Goal: Task Accomplishment & Management: Complete application form

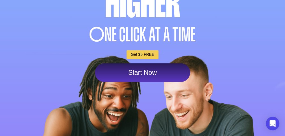
scroll to position [136, 0]
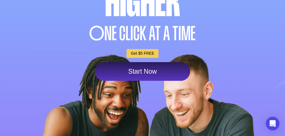
click at [131, 49] on link "Get $5 FREE" at bounding box center [143, 53] width 32 height 9
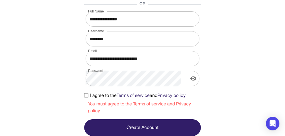
click at [196, 79] on icon "display the password" at bounding box center [193, 78] width 6 height 4
click at [201, 130] on button "Create Account" at bounding box center [142, 127] width 117 height 17
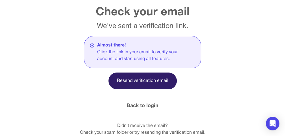
scroll to position [67, 0]
click at [159, 102] on link "Back to login" at bounding box center [143, 106] width 32 height 8
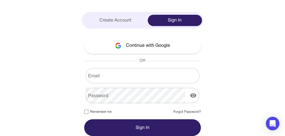
scroll to position [0, 0]
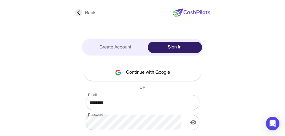
click at [202, 48] on div "Sign In" at bounding box center [175, 47] width 55 height 11
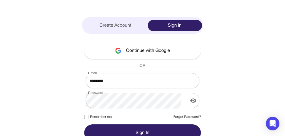
scroll to position [27, 0]
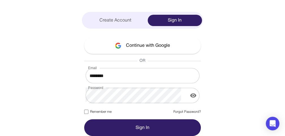
click at [201, 128] on button "Sign In" at bounding box center [142, 127] width 117 height 17
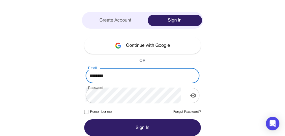
click at [191, 77] on input "********" at bounding box center [143, 76] width 114 height 16
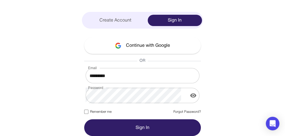
click at [201, 124] on button "Sign In" at bounding box center [142, 127] width 117 height 17
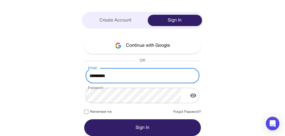
click at [200, 75] on input "*********" at bounding box center [143, 76] width 114 height 16
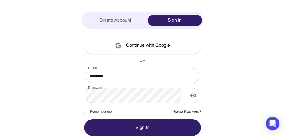
click at [180, 107] on form "Email ******** Email Password Password Remember me Forgot Password? Sign In" at bounding box center [142, 102] width 117 height 68
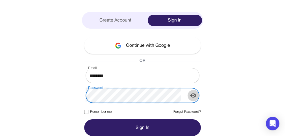
click at [196, 96] on icon "display the password" at bounding box center [193, 95] width 6 height 4
click at [196, 96] on icon "hide the password" at bounding box center [193, 95] width 6 height 5
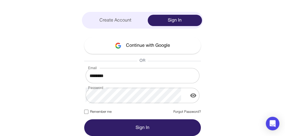
click at [167, 125] on button "Sign In" at bounding box center [142, 127] width 117 height 17
click at [276, 119] on div "Open Intercom Messenger" at bounding box center [272, 123] width 15 height 15
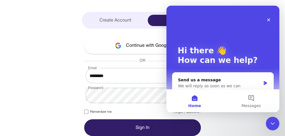
scroll to position [0, 0]
click at [249, 100] on button "Messages" at bounding box center [251, 100] width 57 height 23
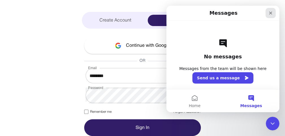
click at [270, 12] on icon "Close" at bounding box center [270, 13] width 3 height 3
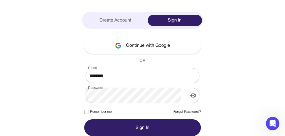
click at [179, 129] on button "Sign In" at bounding box center [142, 127] width 117 height 17
click at [0, 0] on img at bounding box center [0, 0] width 0 height 0
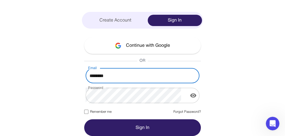
click at [162, 75] on input "********" at bounding box center [143, 76] width 114 height 16
click at [192, 75] on input "********" at bounding box center [143, 76] width 114 height 16
type input "*"
type input "**********"
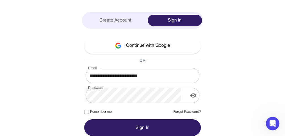
click at [188, 125] on button "Sign In" at bounding box center [142, 127] width 117 height 17
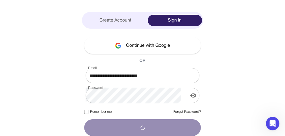
click at [0, 0] on img at bounding box center [0, 0] width 0 height 0
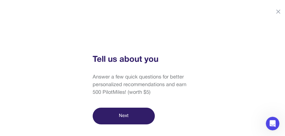
click at [138, 111] on button "Next" at bounding box center [124, 115] width 62 height 17
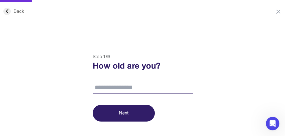
click at [129, 86] on input "number" at bounding box center [143, 88] width 100 height 12
type input "**"
click at [126, 110] on button "Next" at bounding box center [124, 113] width 62 height 17
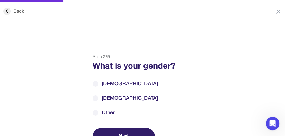
click at [110, 84] on span "[DEMOGRAPHIC_DATA]" at bounding box center [130, 84] width 56 height 8
click at [112, 133] on button "Next" at bounding box center [124, 136] width 62 height 17
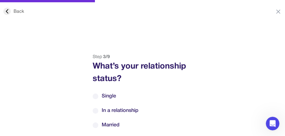
click at [104, 98] on span "Single" at bounding box center [109, 96] width 14 height 8
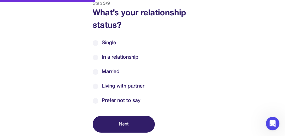
click at [98, 41] on label "Single" at bounding box center [143, 43] width 100 height 8
click at [117, 122] on button "Next" at bounding box center [124, 124] width 62 height 17
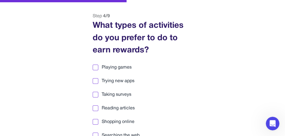
scroll to position [42, 0]
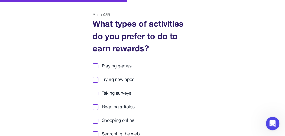
click at [94, 68] on div at bounding box center [96, 66] width 6 height 6
click at [94, 79] on div at bounding box center [96, 80] width 4 height 4
click at [95, 107] on div at bounding box center [96, 107] width 4 height 4
click at [92, 131] on div "Step 4 / 9 What types of activities do you prefer to do to earn rewards? Playin…" at bounding box center [143, 109] width 114 height 195
click at [94, 133] on div at bounding box center [96, 134] width 4 height 4
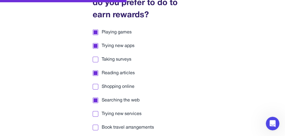
scroll to position [87, 0]
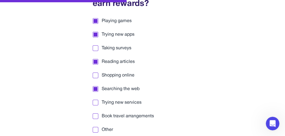
click at [197, 90] on div "Step 4 / 9 What types of activities do you prefer to do to earn rewards? Playin…" at bounding box center [143, 63] width 114 height 195
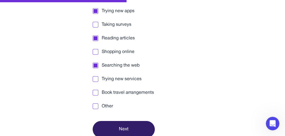
scroll to position [116, 0]
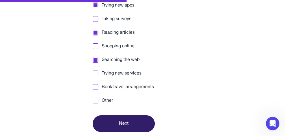
click at [94, 100] on div at bounding box center [96, 100] width 4 height 4
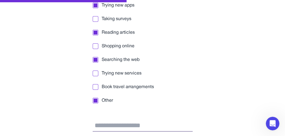
click at [93, 97] on label "Other" at bounding box center [143, 100] width 100 height 7
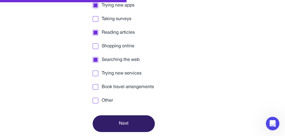
click at [93, 97] on label "Other" at bounding box center [143, 100] width 100 height 7
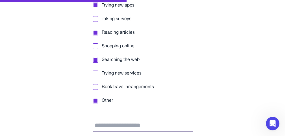
click at [105, 125] on input "text" at bounding box center [143, 126] width 100 height 12
type input "**********"
click at [152, 98] on label "Other" at bounding box center [143, 100] width 100 height 7
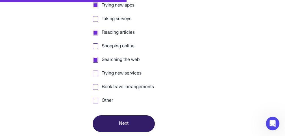
click at [134, 120] on button "Next" at bounding box center [124, 123] width 62 height 17
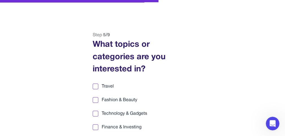
scroll to position [23, 0]
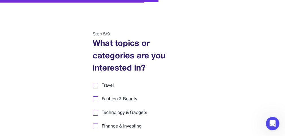
click at [95, 86] on div at bounding box center [96, 85] width 4 height 4
click at [93, 96] on div at bounding box center [96, 99] width 6 height 6
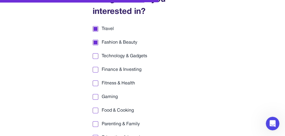
scroll to position [90, 0]
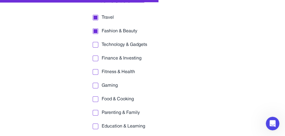
click at [102, 72] on span "Fitness & Health" at bounding box center [118, 71] width 33 height 7
click at [98, 87] on label "Gaming" at bounding box center [143, 85] width 100 height 7
click at [94, 98] on div at bounding box center [96, 99] width 4 height 4
click at [94, 124] on div at bounding box center [96, 126] width 4 height 4
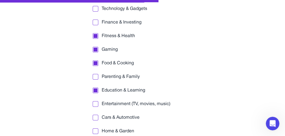
scroll to position [136, 0]
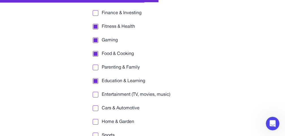
click at [98, 96] on div at bounding box center [96, 95] width 6 height 6
click at [95, 106] on div at bounding box center [96, 108] width 4 height 4
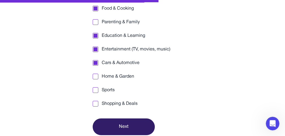
scroll to position [184, 0]
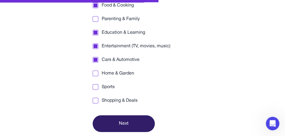
click at [96, 74] on div at bounding box center [96, 73] width 4 height 4
click at [96, 86] on div at bounding box center [96, 87] width 4 height 4
click at [115, 118] on button "Next" at bounding box center [124, 123] width 62 height 17
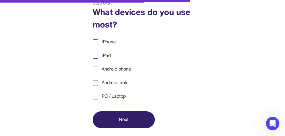
scroll to position [53, 0]
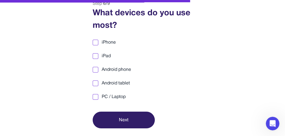
click at [98, 97] on div at bounding box center [96, 97] width 6 height 6
click at [94, 67] on div at bounding box center [96, 70] width 6 height 6
click at [109, 117] on button "Next" at bounding box center [124, 119] width 62 height 17
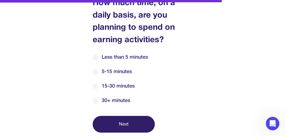
scroll to position [64, 0]
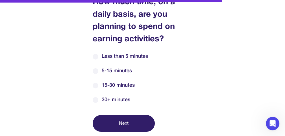
click at [114, 103] on span "30+ minutes" at bounding box center [116, 100] width 29 height 8
click at [113, 122] on button "Next" at bounding box center [124, 123] width 62 height 17
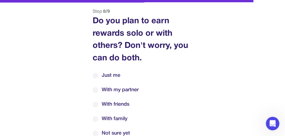
scroll to position [57, 0]
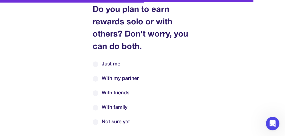
click at [101, 61] on label "Just me" at bounding box center [143, 64] width 100 height 8
click at [79, 77] on div "Back Step 8 / 9 Do you plan to earn rewards solo or with others? Don't worry, y…" at bounding box center [142, 75] width 285 height 157
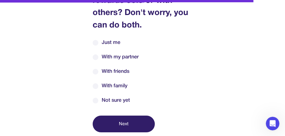
scroll to position [79, 0]
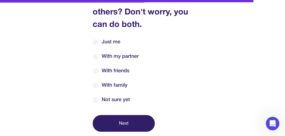
click at [113, 120] on button "Next" at bounding box center [124, 123] width 62 height 17
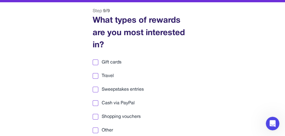
scroll to position [45, 0]
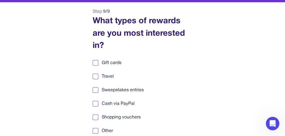
click at [94, 102] on div at bounding box center [96, 104] width 4 height 4
click at [181, 89] on label "Sweepstakes entries" at bounding box center [143, 90] width 100 height 7
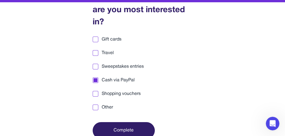
scroll to position [75, 0]
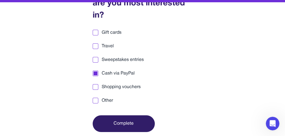
click at [143, 122] on button "Complete" at bounding box center [124, 123] width 62 height 17
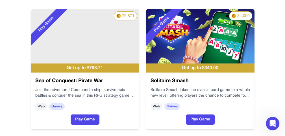
scroll to position [36, 0]
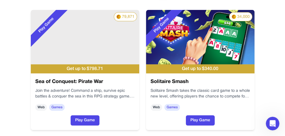
click at [187, 49] on div "Play Game" at bounding box center [175, 37] width 59 height 54
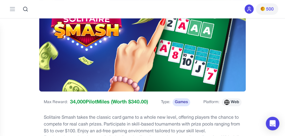
scroll to position [45, 0]
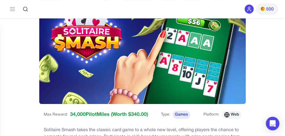
click at [0, 0] on icon at bounding box center [0, 0] width 0 height 0
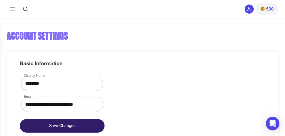
click at [0, 0] on span "Redeem" at bounding box center [0, 0] width 0 height 0
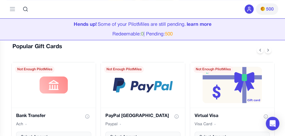
scroll to position [113, 0]
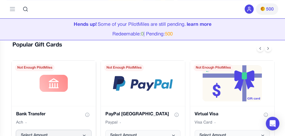
click at [87, 133] on icon "Bank Transfer gift card" at bounding box center [84, 135] width 5 height 5
click at [138, 106] on div "PayPal USA Paypal Select Amount" at bounding box center [143, 125] width 84 height 39
click at [87, 133] on icon "Bank Transfer gift card" at bounding box center [84, 135] width 5 height 5
click at [151, 111] on div "PayPal USA Paypal" at bounding box center [142, 118] width 75 height 15
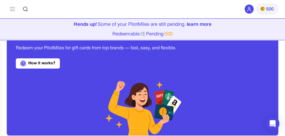
scroll to position [0, 0]
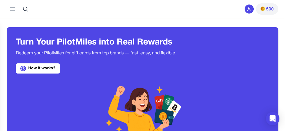
click at [0, 0] on div at bounding box center [0, 0] width 0 height 0
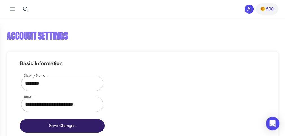
click at [0, 0] on div "Earn Play Games Enjoy fun games and earn Try New App Test new app for rewards T…" at bounding box center [0, 0] width 0 height 0
click at [0, 0] on span "Earn" at bounding box center [0, 0] width 0 height 0
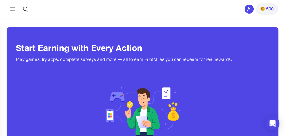
click at [0, 0] on div "Learn and earn PilotMiles" at bounding box center [0, 0] width 0 height 0
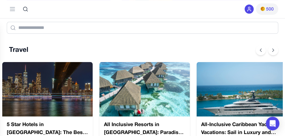
scroll to position [113, 0]
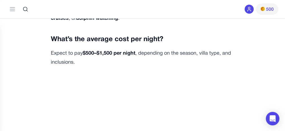
scroll to position [2147, 0]
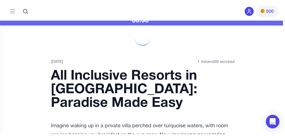
scroll to position [0, 0]
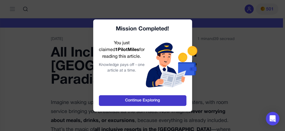
click at [133, 101] on link "Continue Exploring" at bounding box center [143, 101] width 88 height 11
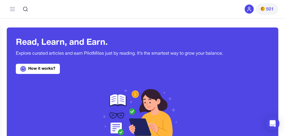
scroll to position [0, 5]
click at [0, 0] on div "501" at bounding box center [0, 0] width 0 height 0
click at [0, 0] on icon at bounding box center [0, 0] width 0 height 0
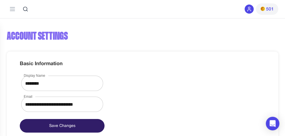
click at [0, 0] on img at bounding box center [0, 0] width 0 height 0
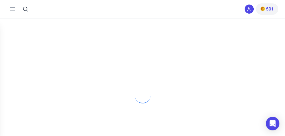
click at [0, 0] on span "Redeem" at bounding box center [0, 0] width 0 height 0
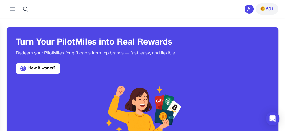
click at [0, 0] on div at bounding box center [0, 0] width 0 height 0
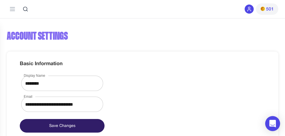
click at [269, 125] on div "Open Intercom Messenger" at bounding box center [272, 123] width 15 height 15
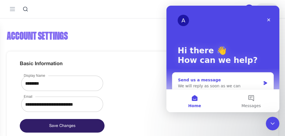
click at [204, 84] on div "We will reply as soon as we can" at bounding box center [219, 86] width 83 height 6
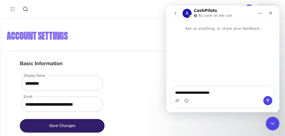
type textarea "**********"
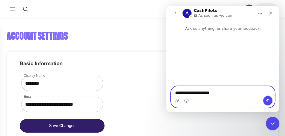
click at [268, 98] on icon "Send a message…" at bounding box center [268, 100] width 5 height 5
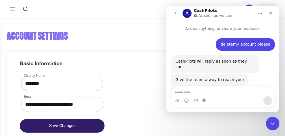
scroll to position [55, 0]
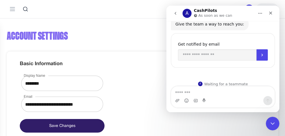
click at [90, 63] on div "**********" at bounding box center [143, 133] width 272 height 212
click at [176, 14] on icon "go back" at bounding box center [176, 13] width 2 height 3
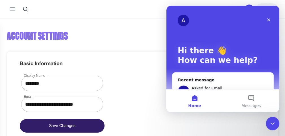
scroll to position [0, 0]
click at [268, 21] on icon "Close" at bounding box center [268, 19] width 3 height 3
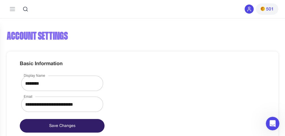
click at [0, 0] on link "Sign Out" at bounding box center [0, 0] width 0 height 0
